Goal: Task Accomplishment & Management: Use online tool/utility

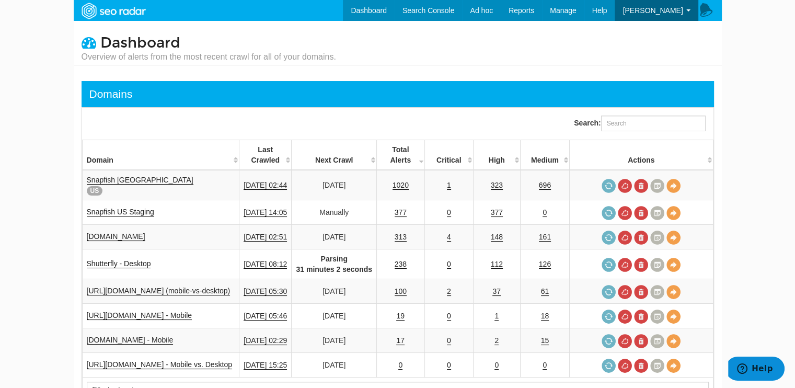
click at [744, 72] on body "Dashboard Search Console Keyword Winners and Losers Page Winners and Losers Arc…" at bounding box center [397, 194] width 795 height 388
click at [123, 179] on link "Snapfish USA" at bounding box center [140, 180] width 107 height 9
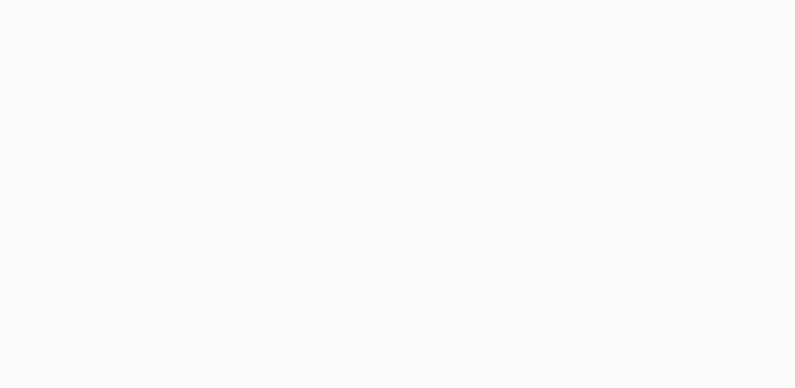
select select "500"
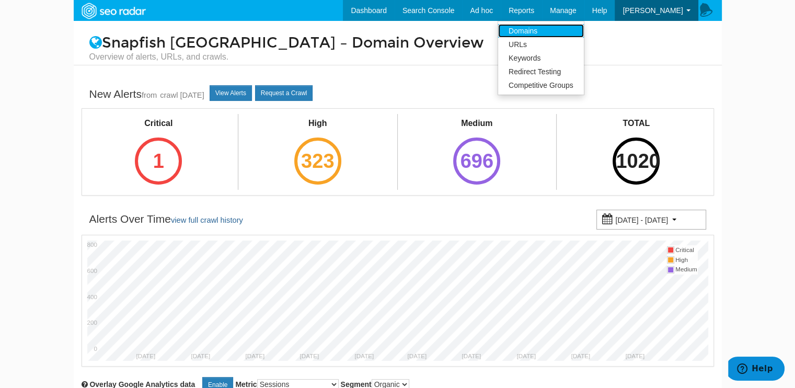
click at [550, 31] on link "Domains" at bounding box center [541, 31] width 86 height 14
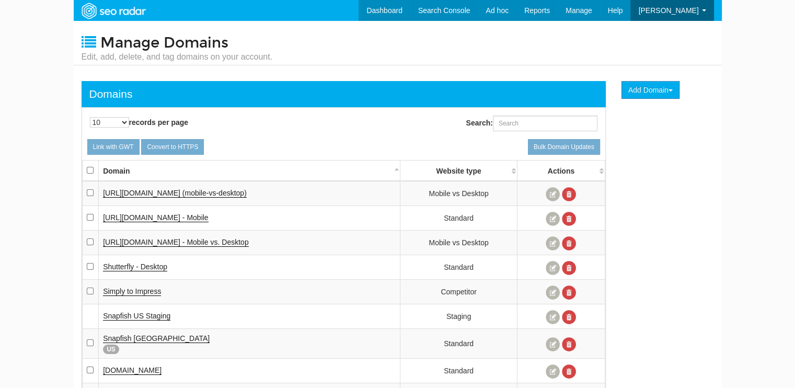
scroll to position [42, 0]
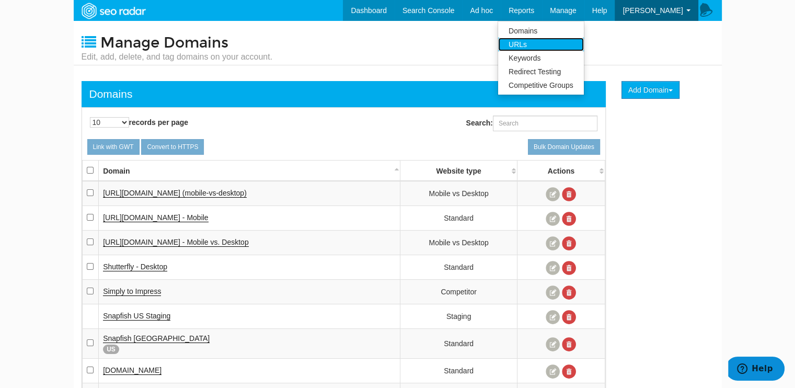
click at [545, 44] on link "URLs" at bounding box center [541, 45] width 86 height 14
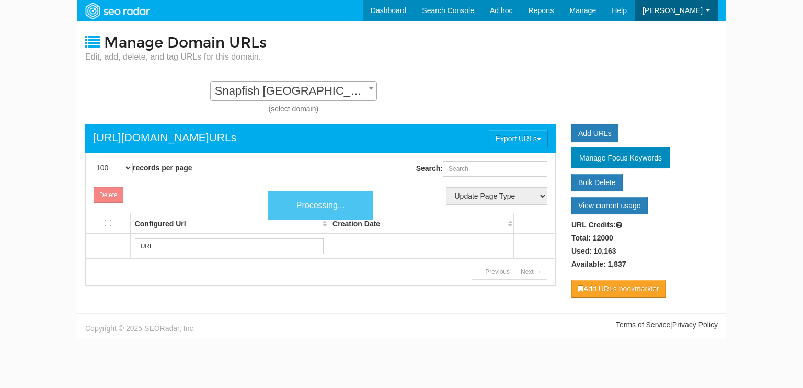
select select "100"
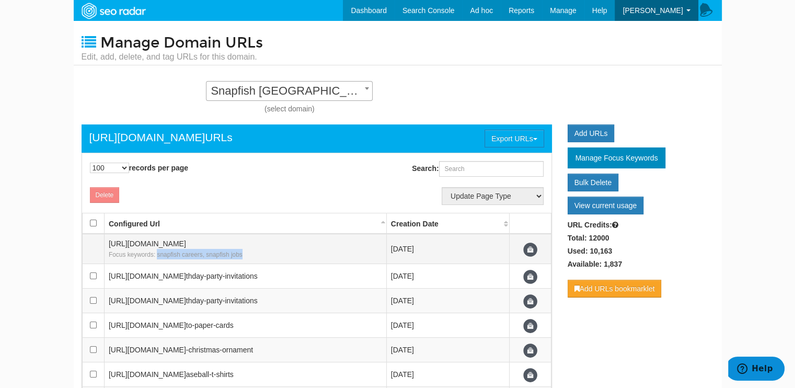
drag, startPoint x: 157, startPoint y: 255, endPoint x: 252, endPoint y: 255, distance: 95.1
click at [252, 255] on div "Focus keywords: snapfish careers, snapfish jobs" at bounding box center [245, 254] width 273 height 10
drag, startPoint x: 222, startPoint y: 257, endPoint x: 238, endPoint y: 252, distance: 17.2
click at [222, 257] on small "Focus keywords: snapfish careers, snapfish jobs" at bounding box center [176, 254] width 134 height 7
drag, startPoint x: 247, startPoint y: 254, endPoint x: 107, endPoint y: 249, distance: 140.2
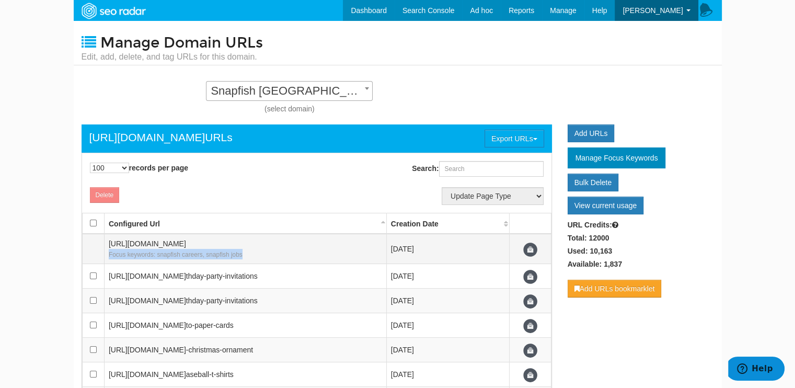
click at [107, 249] on td "https://www.snapfish.com/ Focus keywords: snapfish careers, snapfish jobs" at bounding box center [245, 249] width 282 height 30
click at [704, 229] on div "URL Credits: Total: 12000 Used: 10,163 Available: 1,837" at bounding box center [641, 246] width 146 height 52
